Goal: Information Seeking & Learning: Learn about a topic

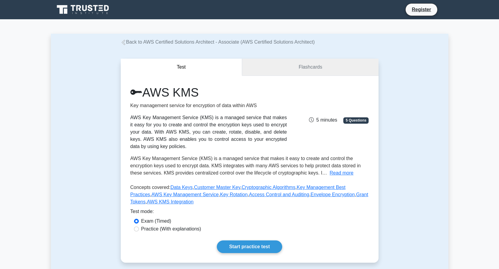
click at [307, 66] on link "Flashcards" at bounding box center [310, 67] width 136 height 17
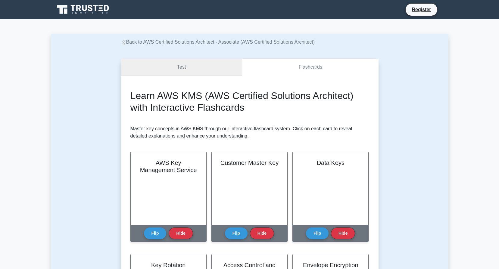
click at [212, 70] on link "Test" at bounding box center [182, 67] width 122 height 17
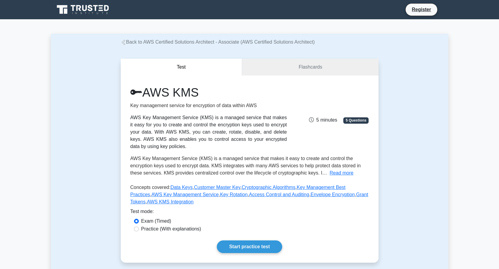
click at [254, 143] on div "AWS Key Management Service (KMS) is a managed service that makes it easy for yo…" at bounding box center [208, 132] width 156 height 36
click at [340, 173] on button "Read more" at bounding box center [341, 172] width 24 height 7
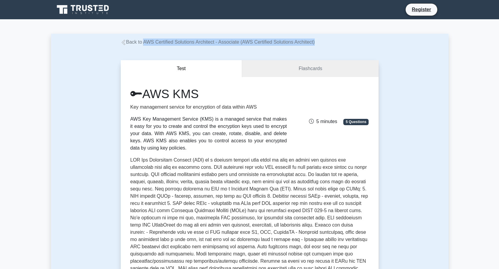
drag, startPoint x: 336, startPoint y: 42, endPoint x: 143, endPoint y: 43, distance: 193.5
click at [143, 43] on div "Back to AWS Certified Solutions Architect - Associate (AWS Certified Solutions …" at bounding box center [249, 42] width 265 height 7
copy link "AWS Certified Solutions Architect - Associate (AWS Certified Solutions Architec…"
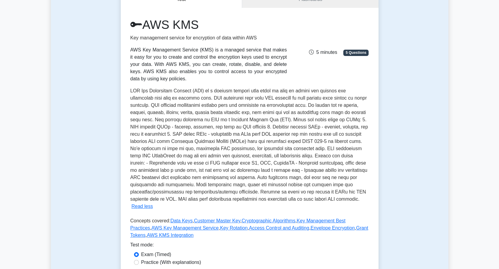
scroll to position [60, 0]
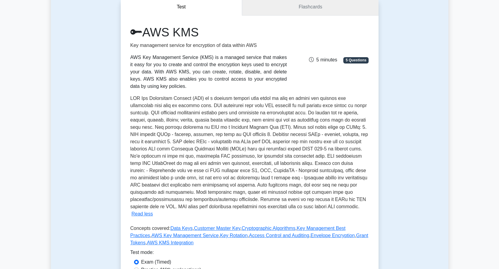
click at [304, 11] on link "Flashcards" at bounding box center [310, 6] width 136 height 17
